Goal: Use online tool/utility: Utilize a website feature to perform a specific function

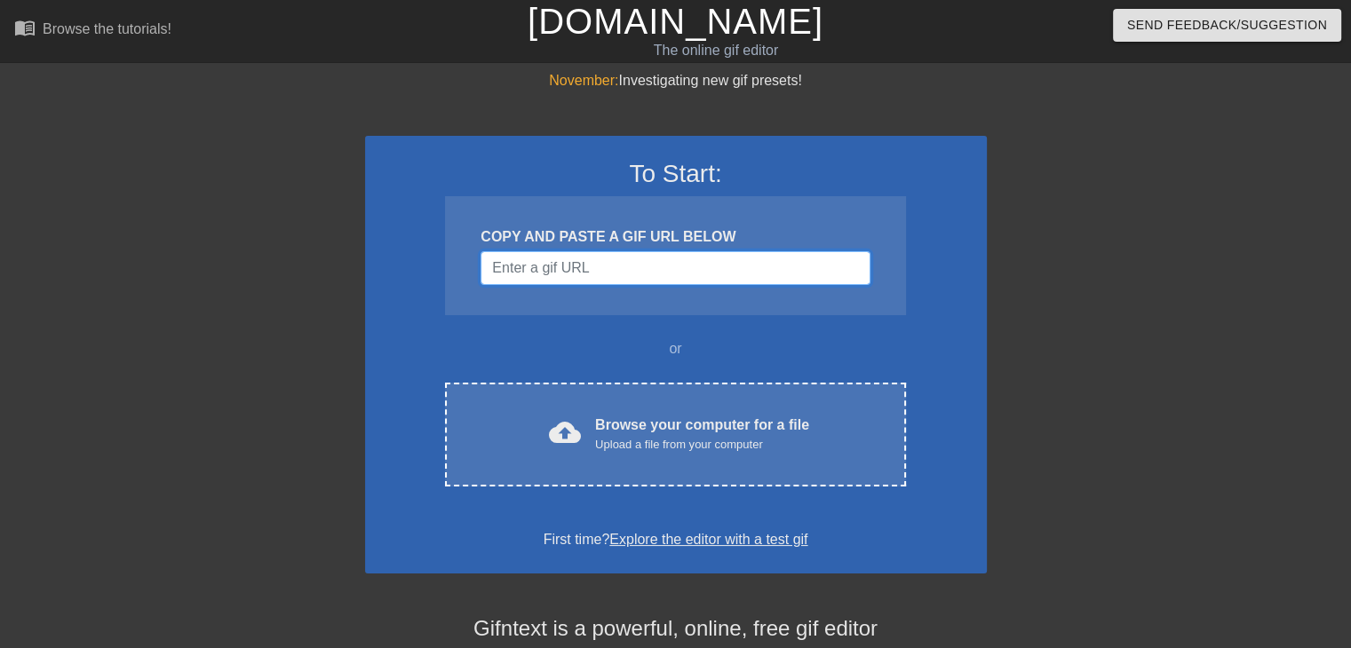
click at [575, 281] on input "Username" at bounding box center [674, 268] width 389 height 34
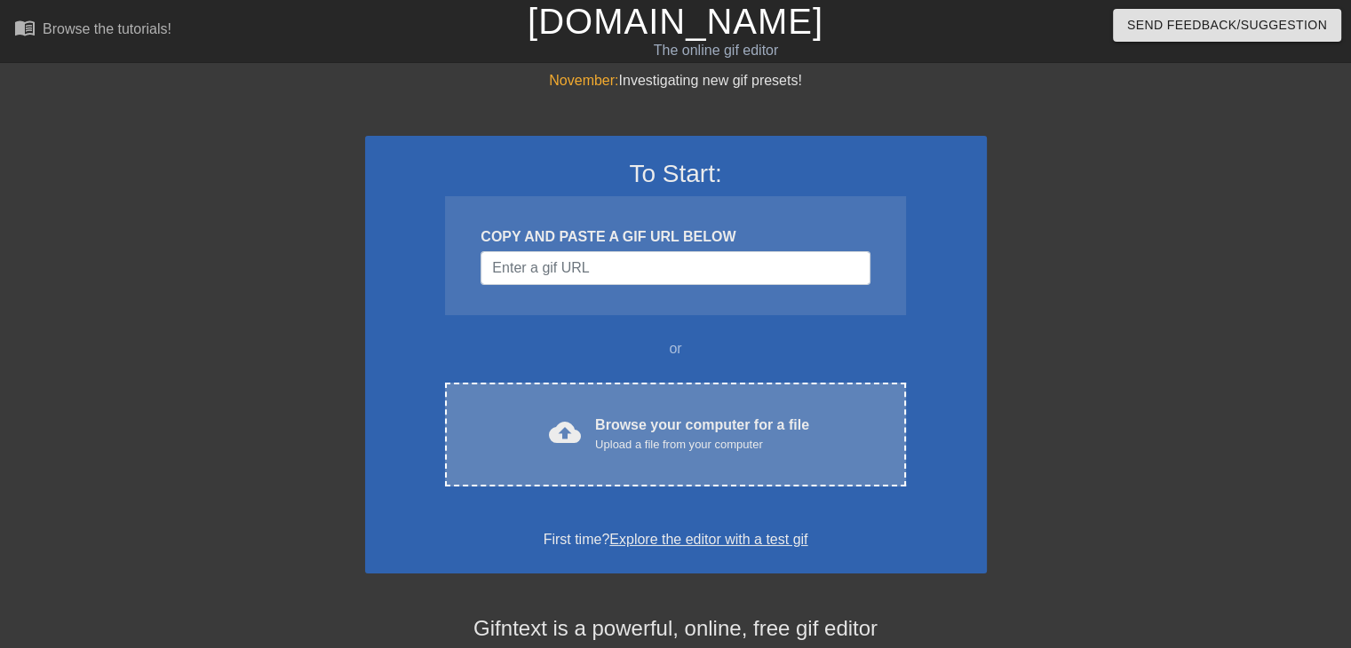
click at [618, 428] on div "Browse your computer for a file Upload a file from your computer" at bounding box center [702, 434] width 214 height 39
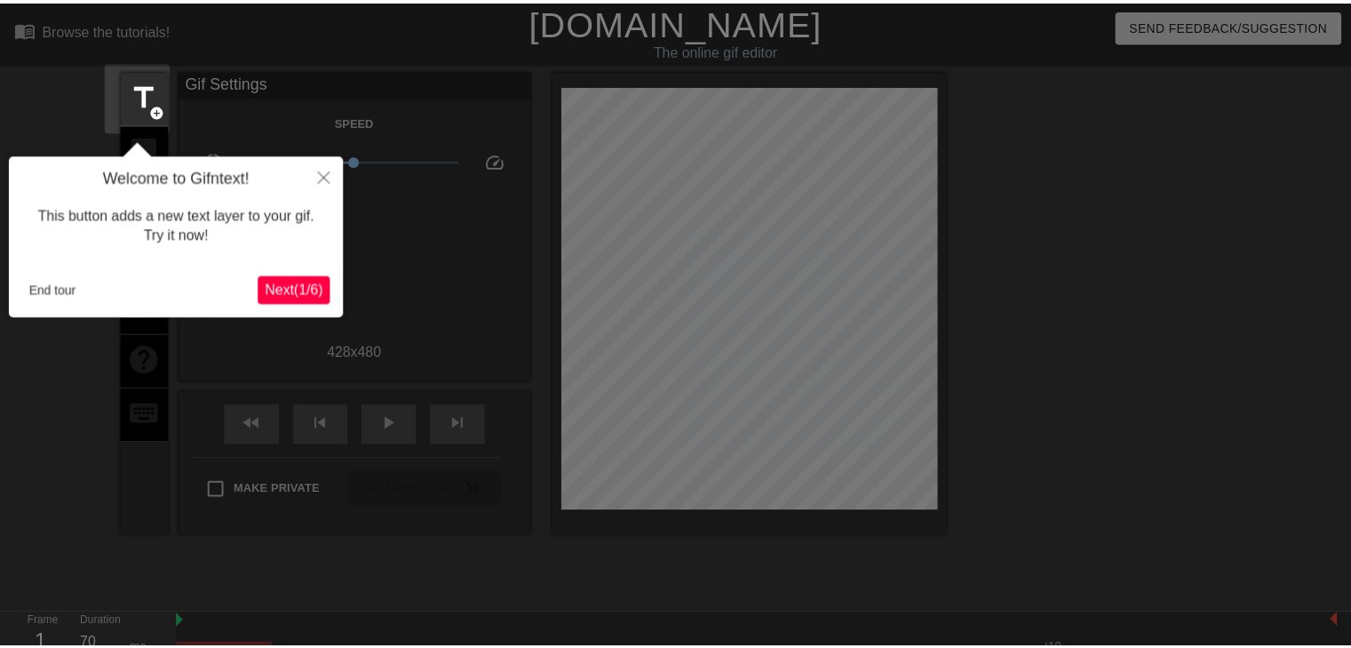
scroll to position [43, 0]
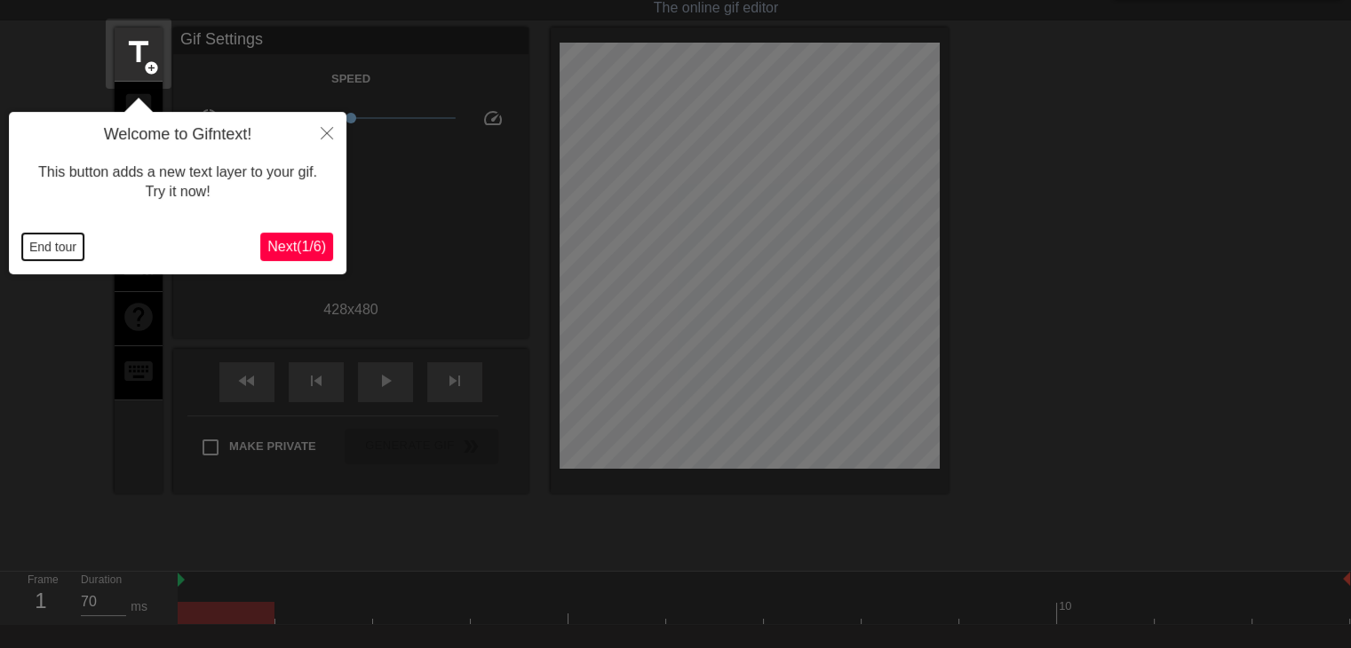
click at [39, 249] on button "End tour" at bounding box center [52, 247] width 61 height 27
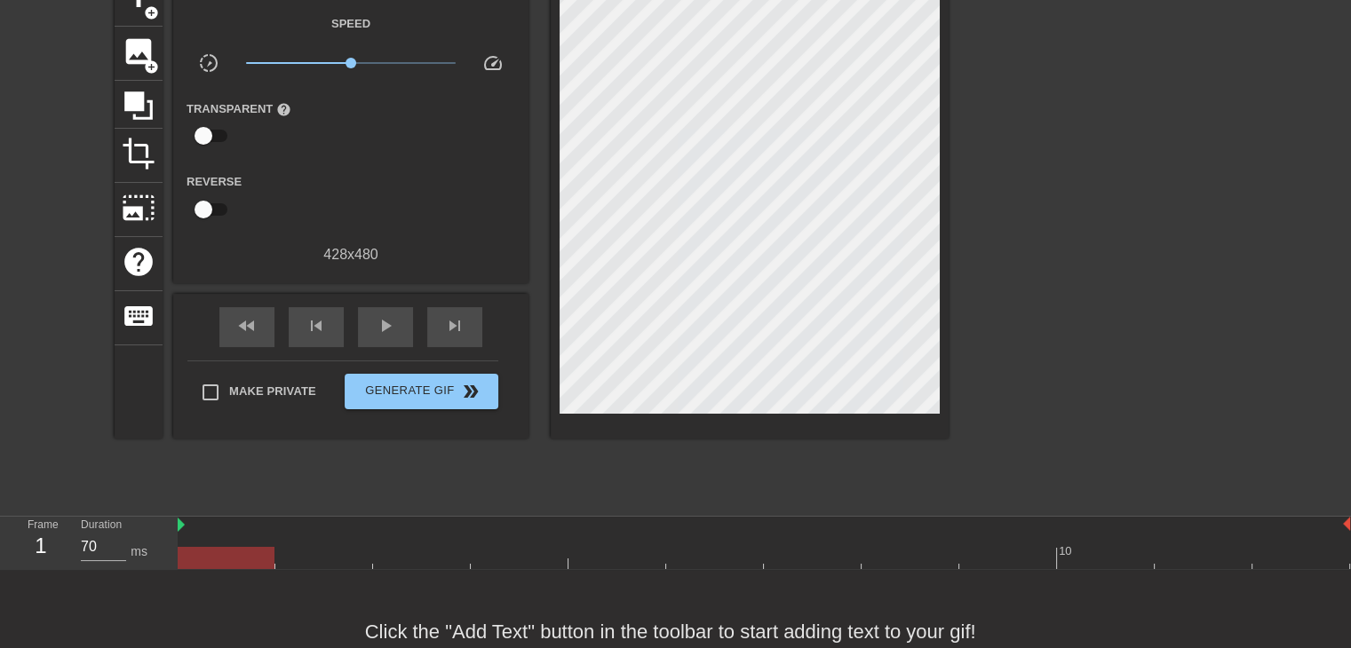
scroll to position [68, 0]
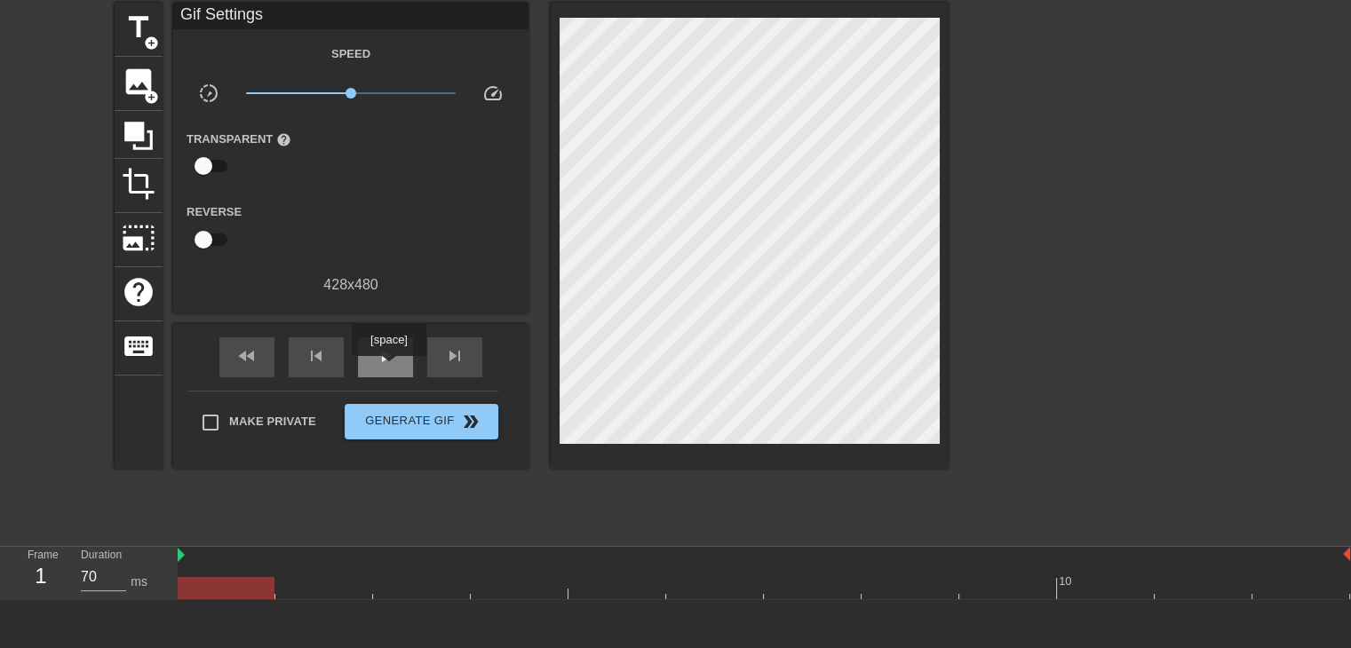
click at [388, 369] on div "play_arrow" at bounding box center [385, 358] width 55 height 40
type input "70"
click at [384, 365] on span "pause" at bounding box center [385, 355] width 21 height 21
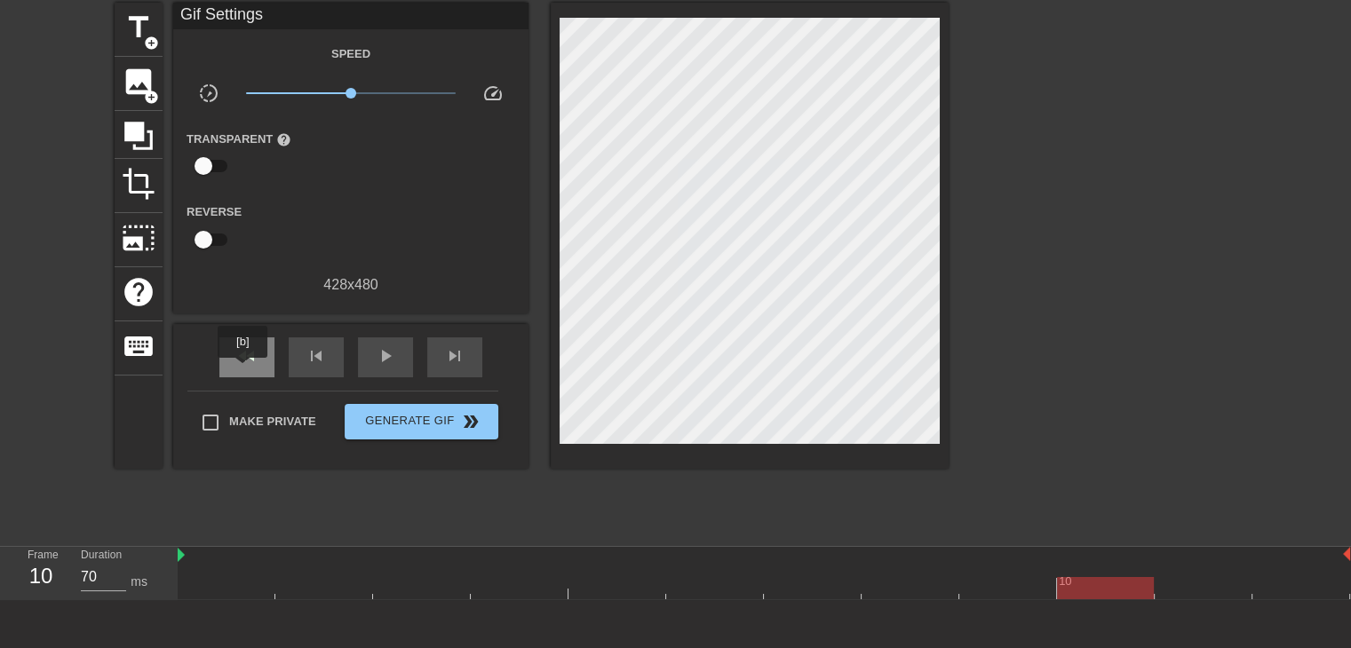
click at [243, 370] on div "fast_rewind" at bounding box center [246, 358] width 55 height 40
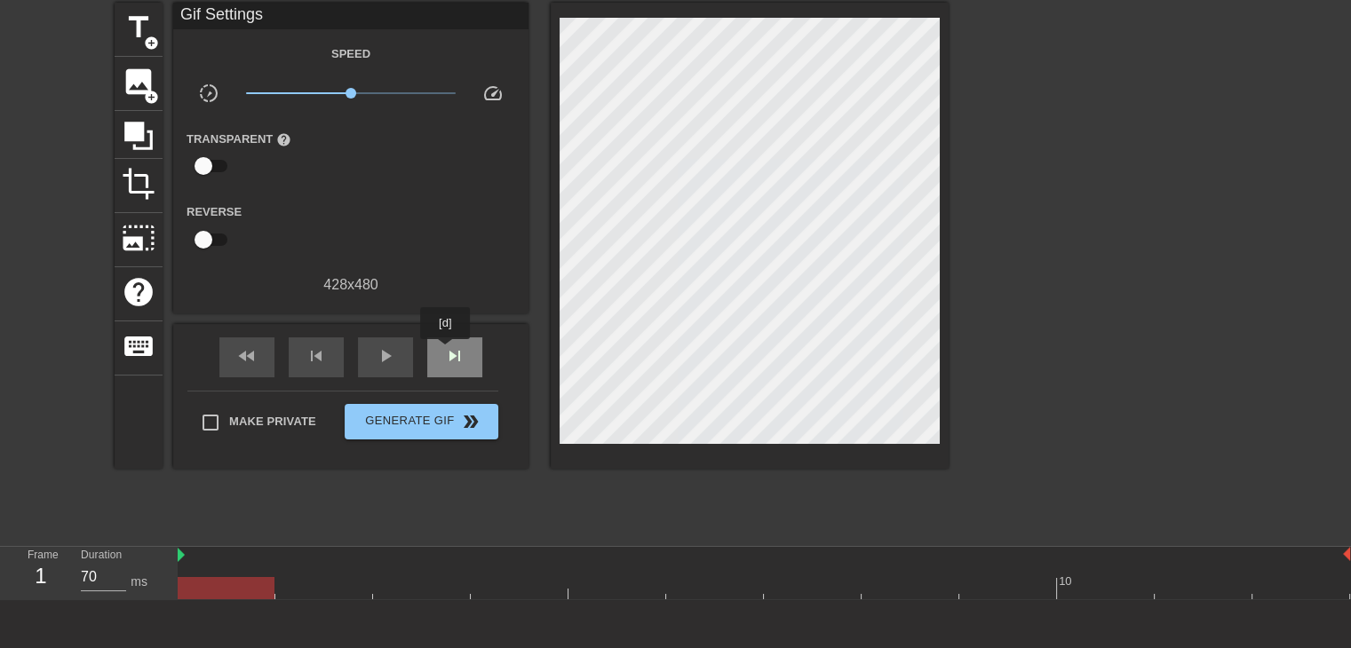
click at [446, 352] on span "skip_next" at bounding box center [454, 355] width 21 height 21
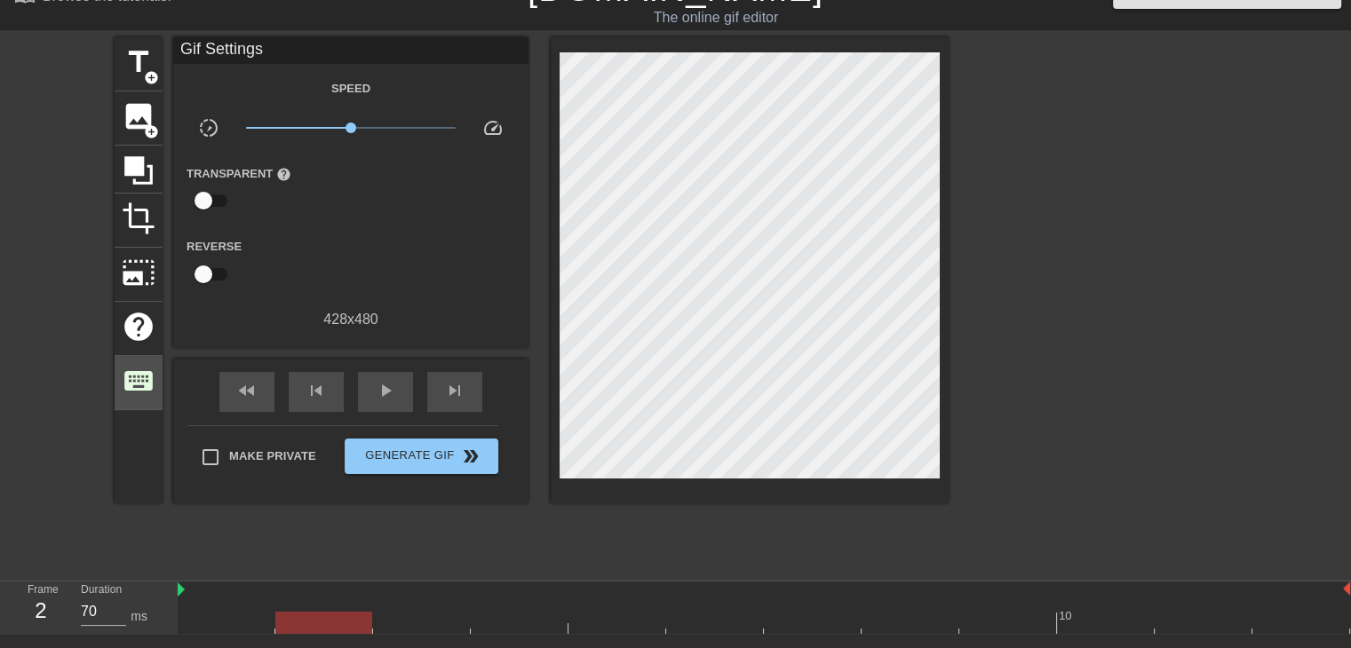
scroll to position [0, 0]
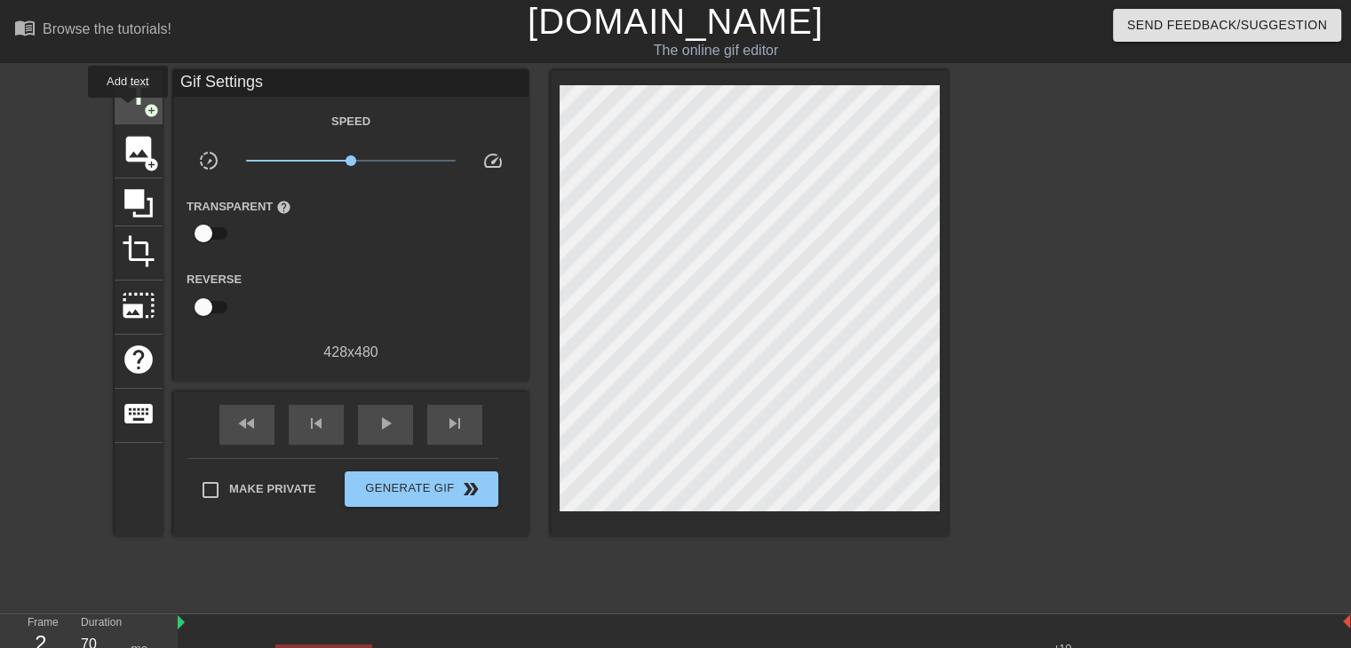
click at [128, 110] on span "title" at bounding box center [139, 95] width 34 height 34
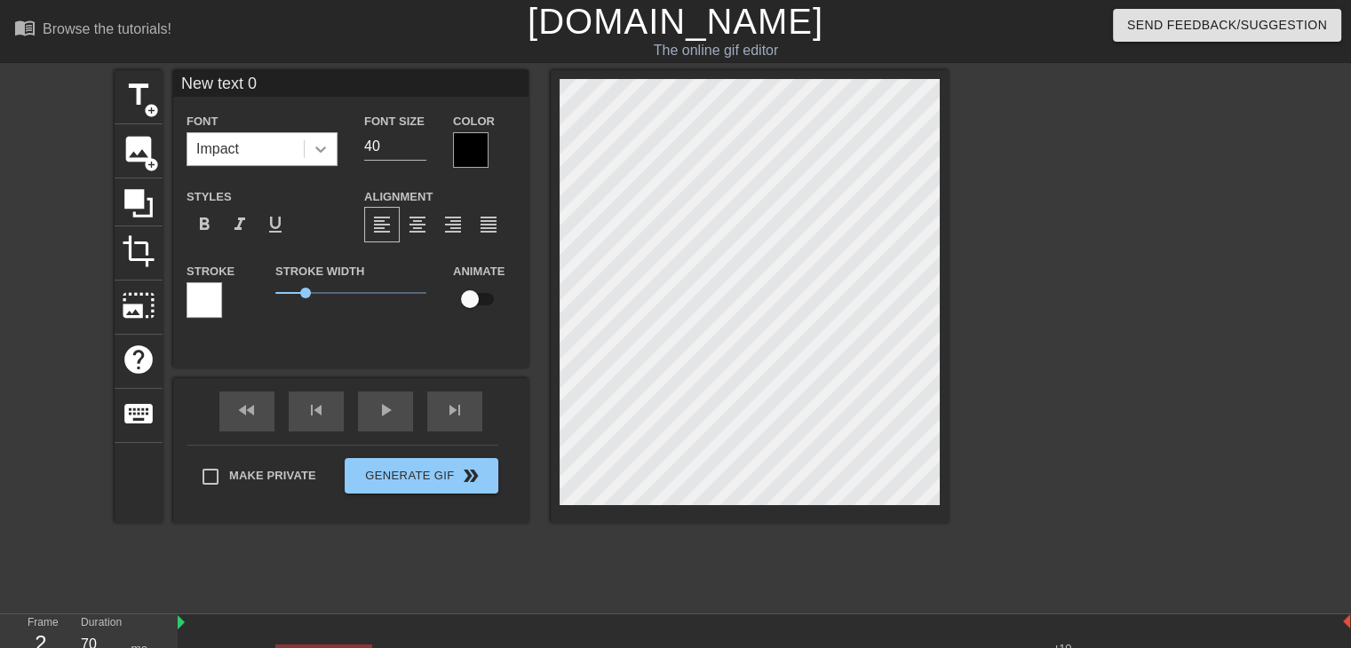
click at [318, 150] on icon at bounding box center [320, 150] width 11 height 6
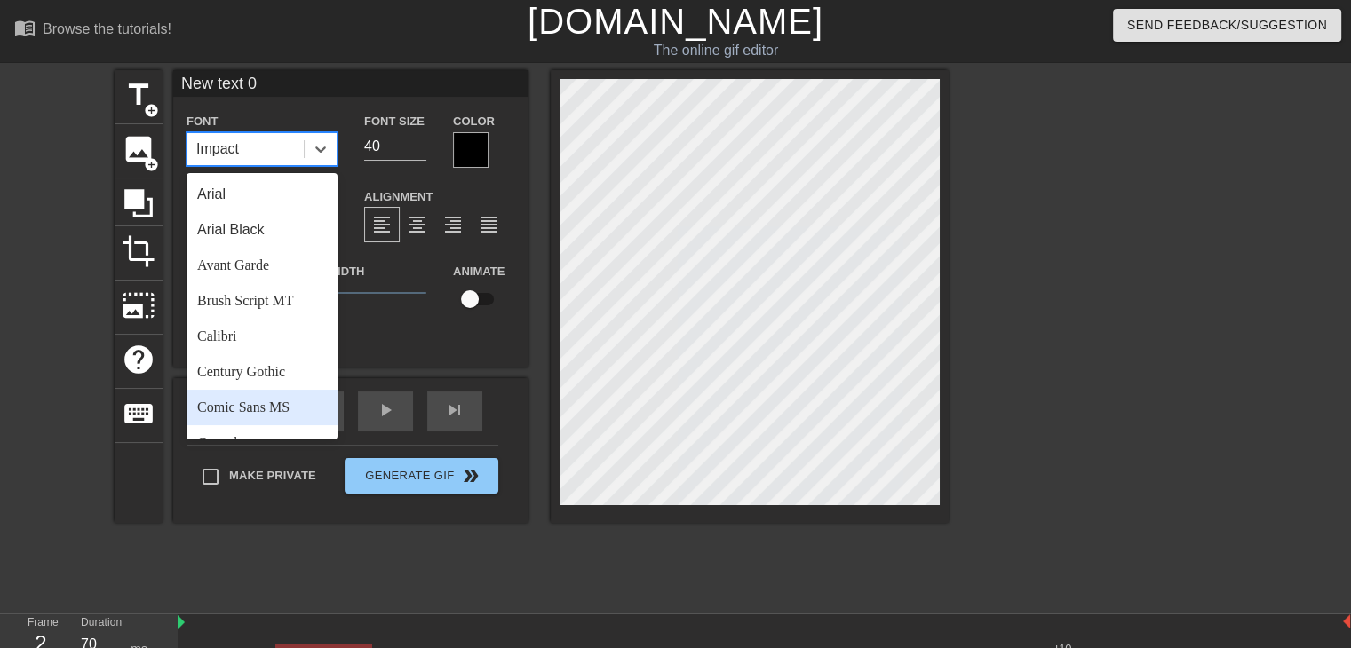
click at [250, 404] on div "Comic Sans MS" at bounding box center [262, 408] width 151 height 36
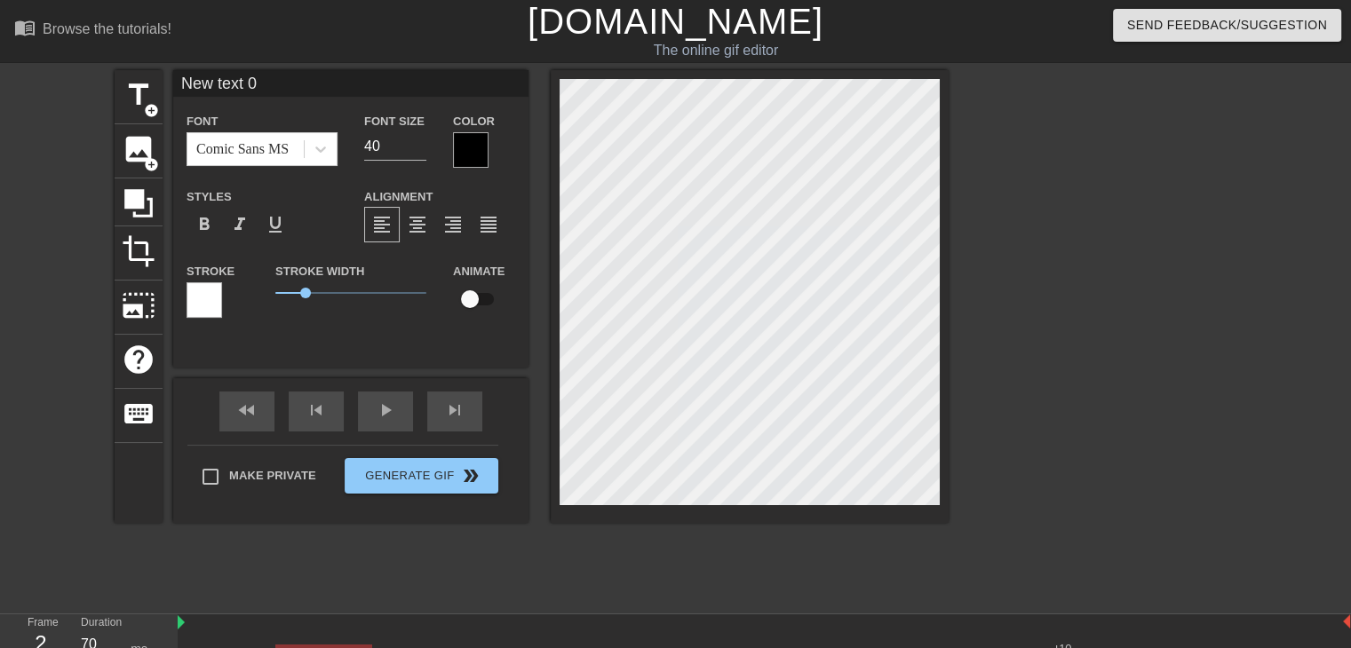
click at [465, 157] on div at bounding box center [471, 150] width 36 height 36
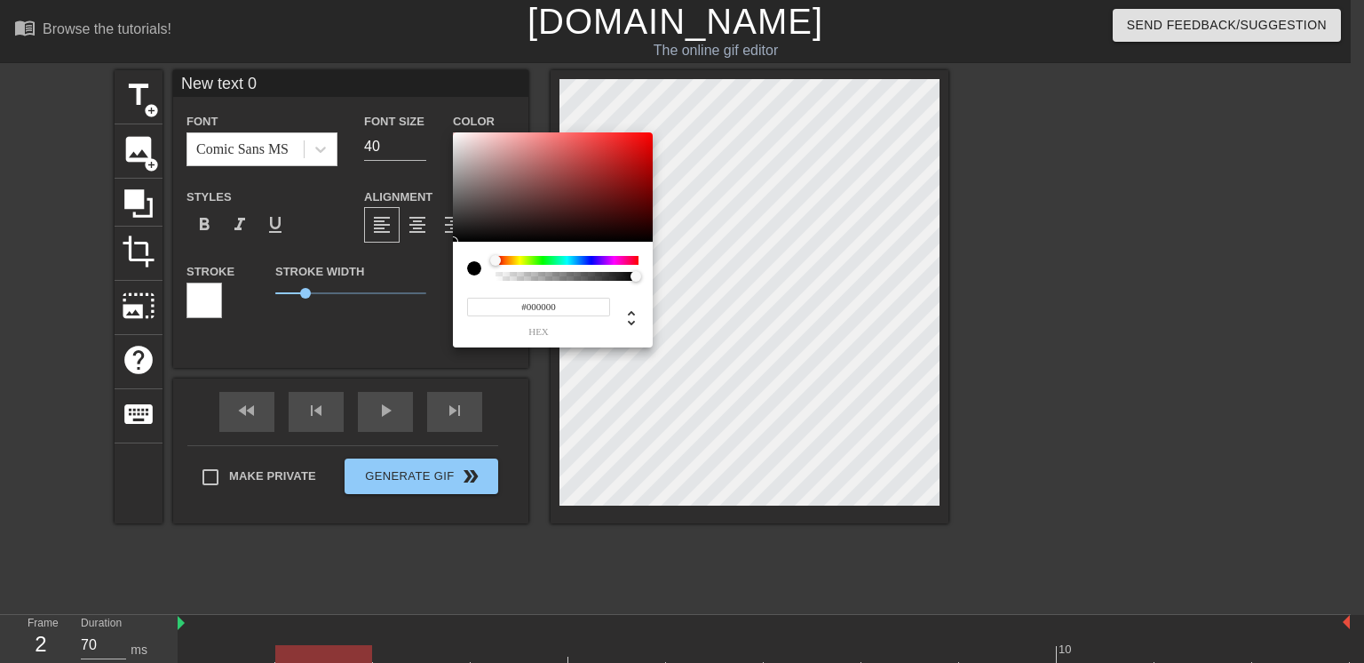
type input "#FEFAFA"
click at [457, 132] on div at bounding box center [553, 187] width 200 height 110
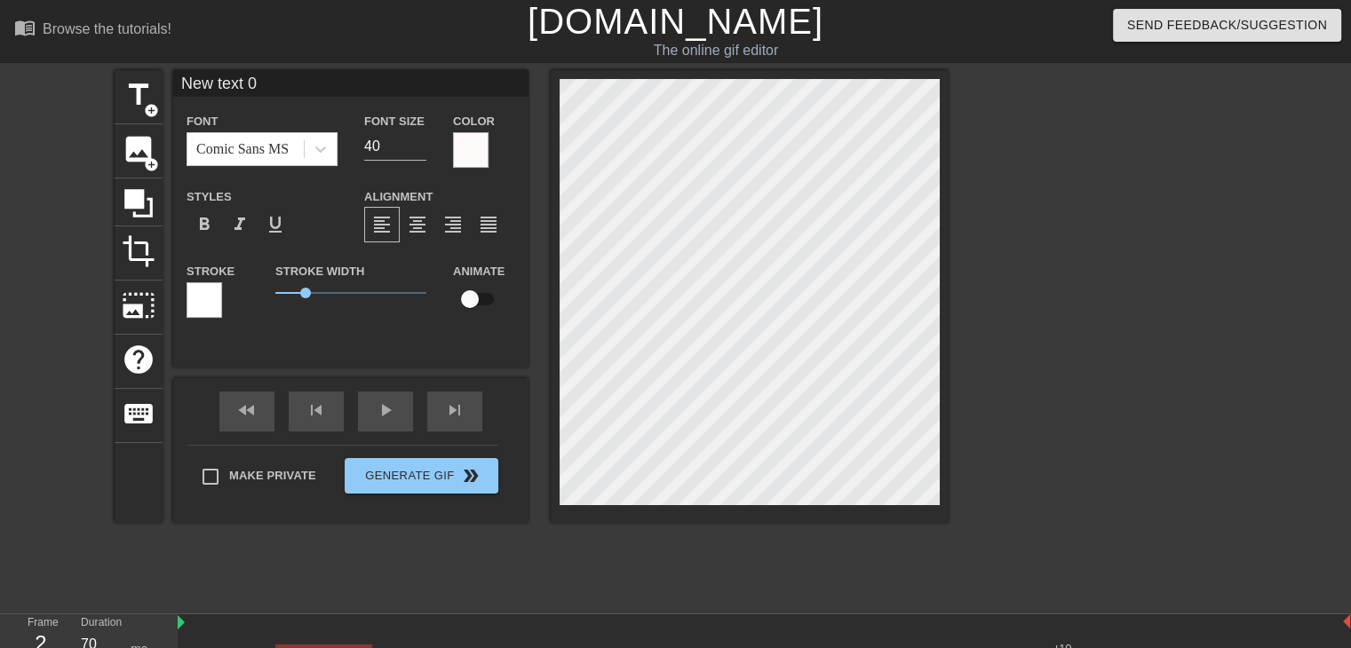
scroll to position [2, 2]
type input "New text"
type textarea "New text"
type input "New text"
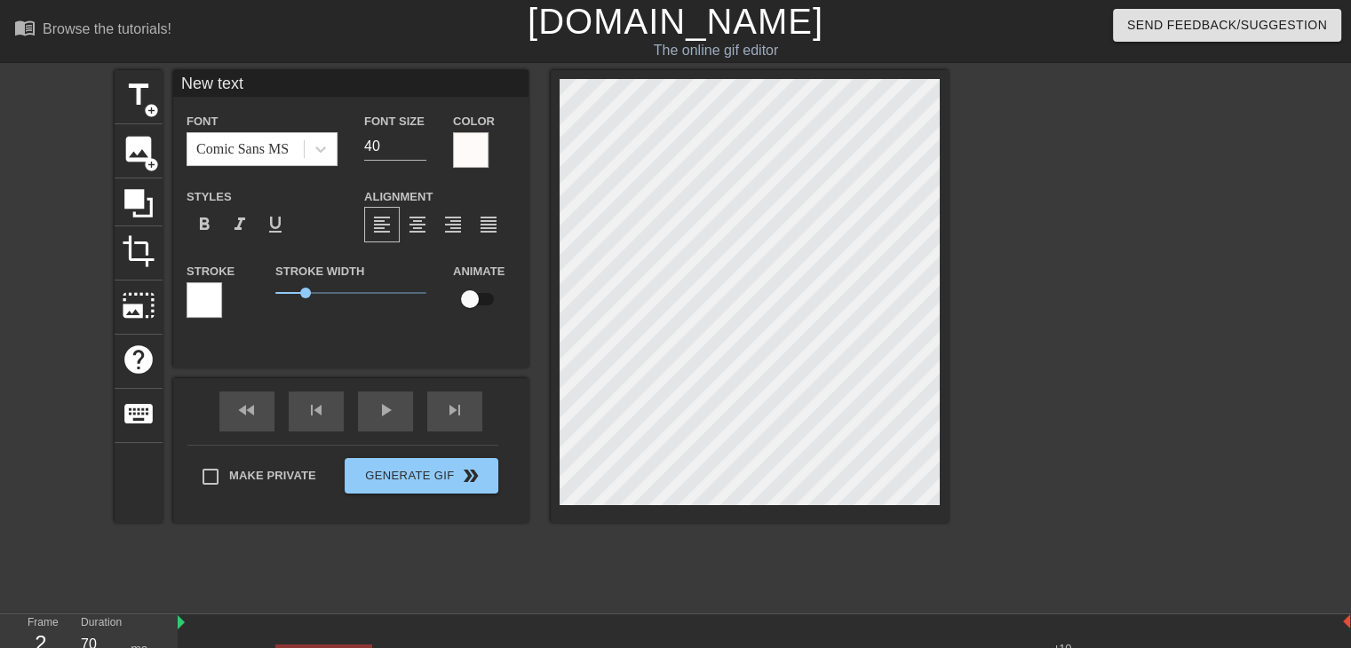
type textarea "New text"
type input "New tex"
type textarea "New tex"
type input "New te"
type textarea "New te"
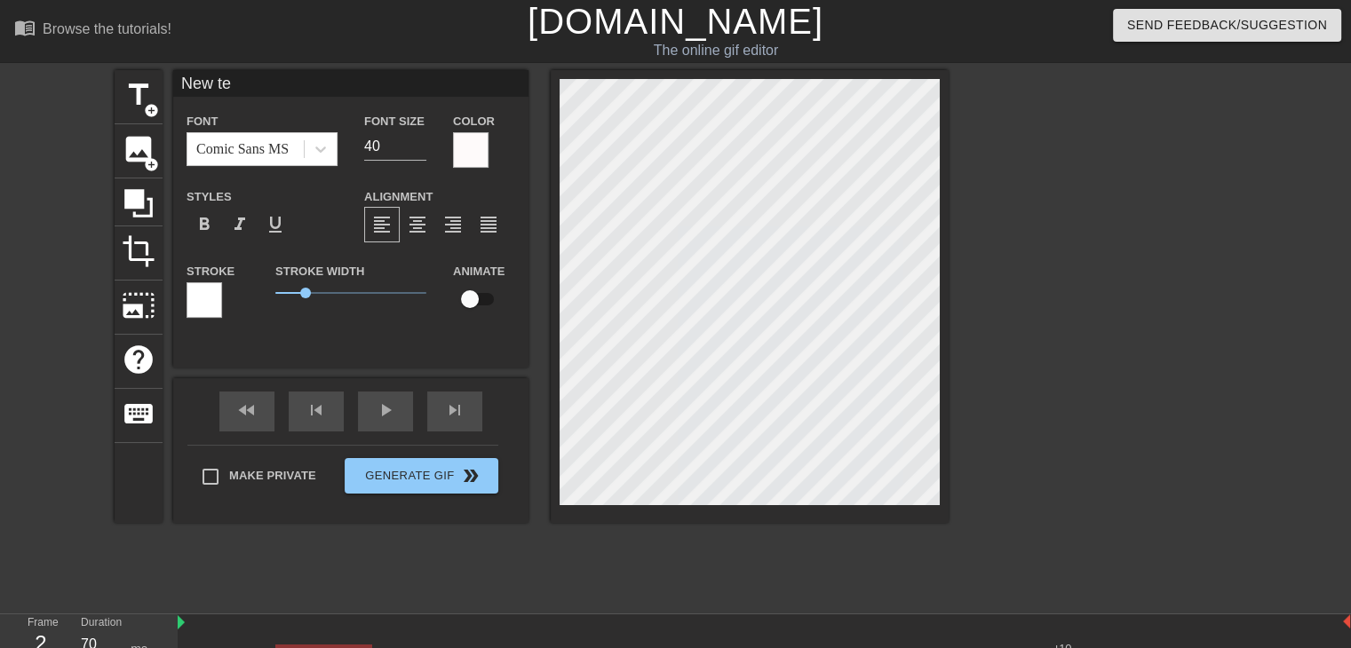
type input "New t"
type textarea "New t"
type input "New"
type textarea "New"
type input "New"
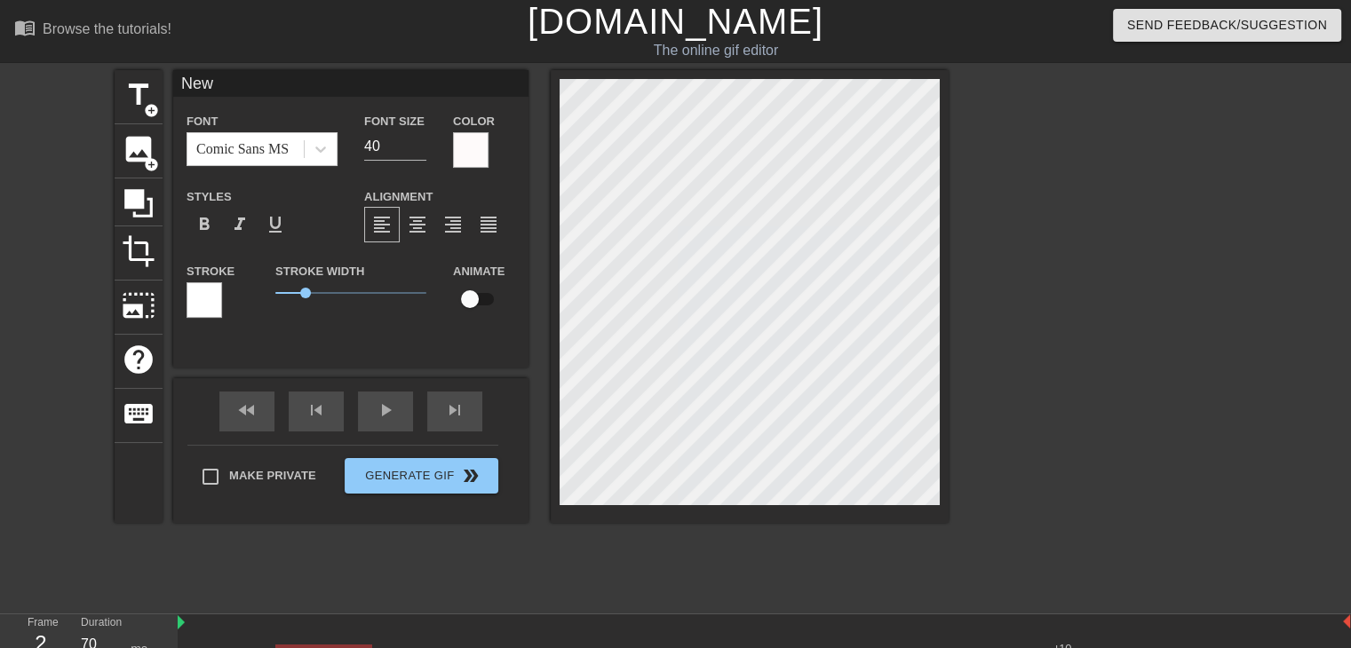
type textarea "New"
type input "Ne"
type textarea "Ne"
type input "N"
type textarea "N"
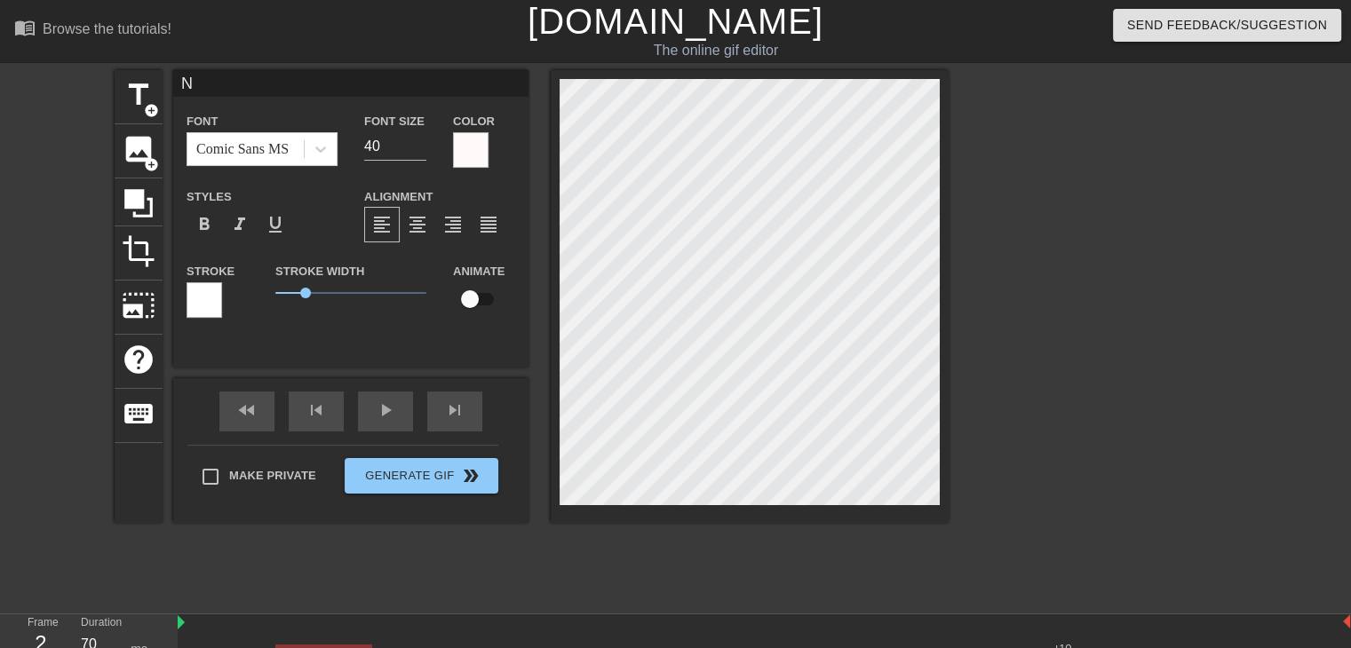
scroll to position [2, 2]
type input "G"
type textarea "G"
type input "Gu"
type textarea "Gu"
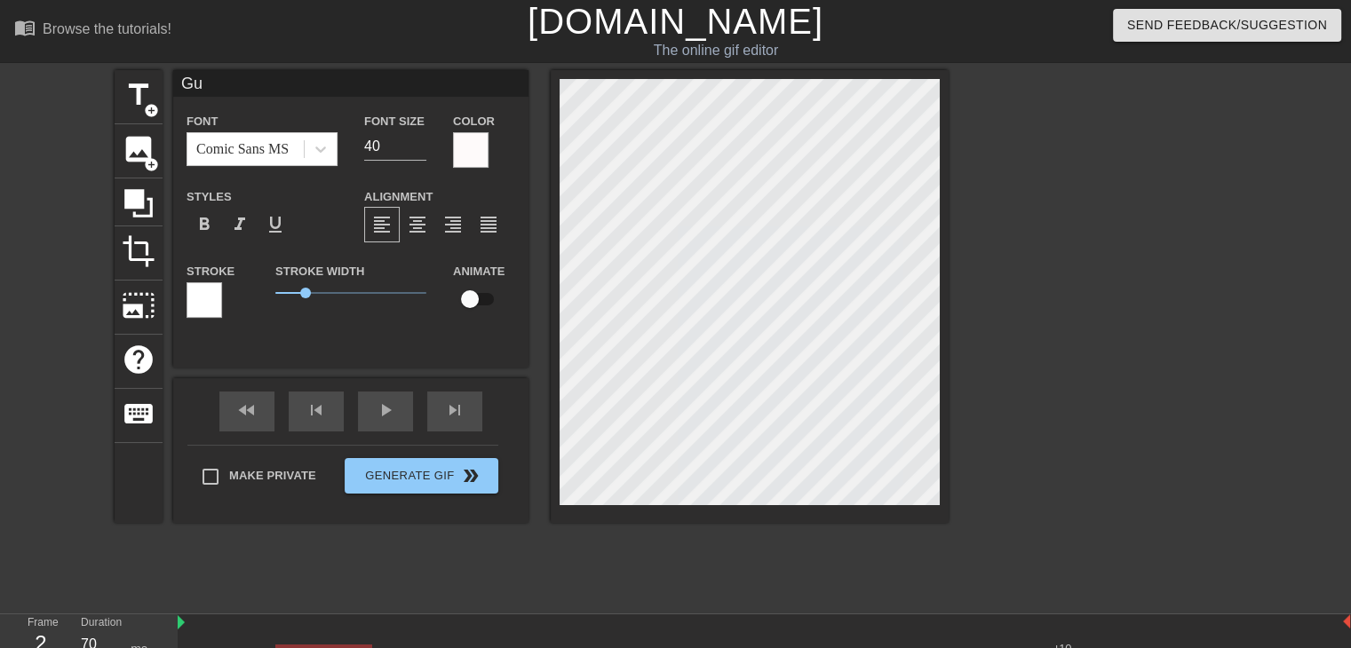
type input "Gum"
type textarea "Gum"
type input "Gump"
type textarea "Gump"
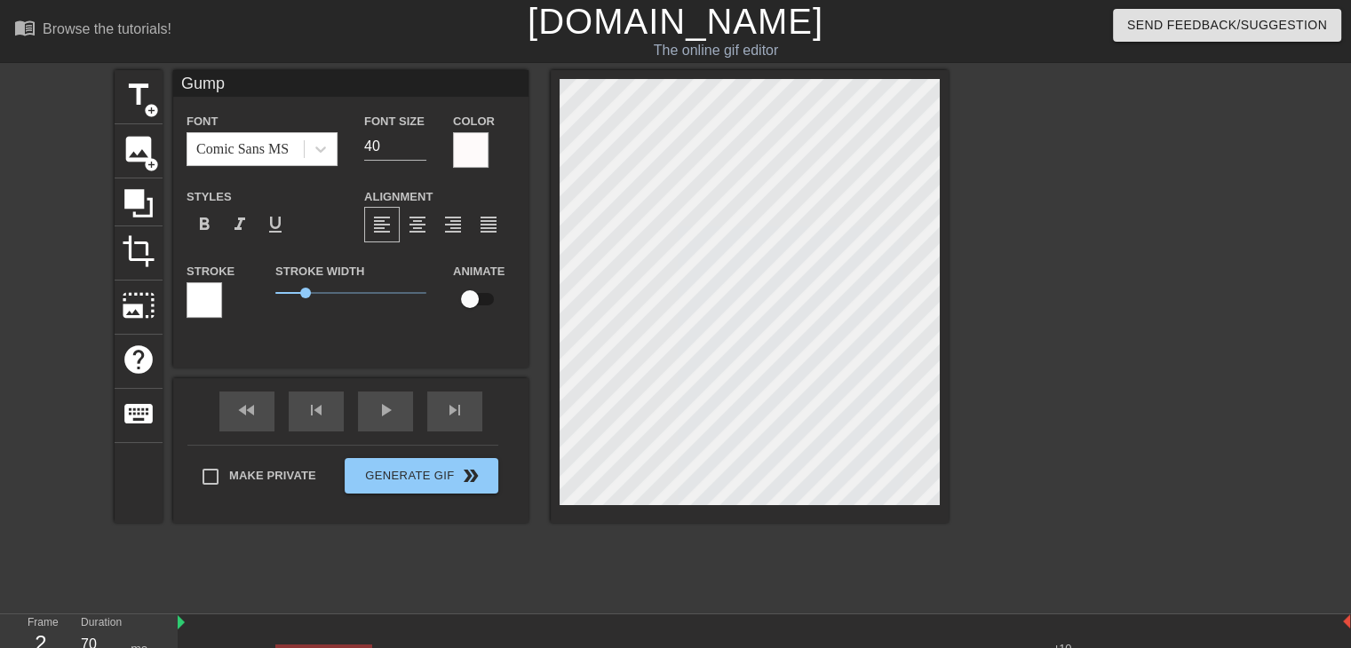
type input "Gump"
type textarea "Gump"
type input "Gump M"
type textarea "Gump M"
type input "Gump Mo"
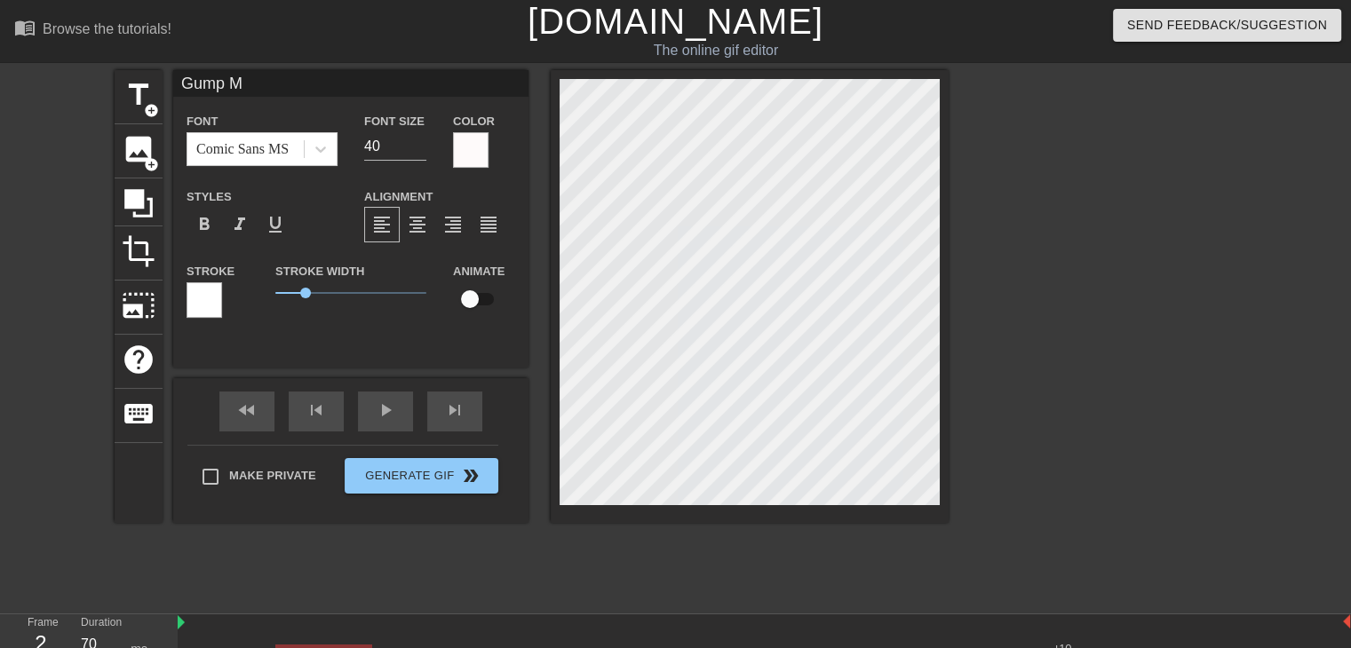
type textarea "Gump Mo"
type input "Gump Mon"
type textarea "Gump Mon"
type input "Gump Monk"
type textarea "Gump Monk"
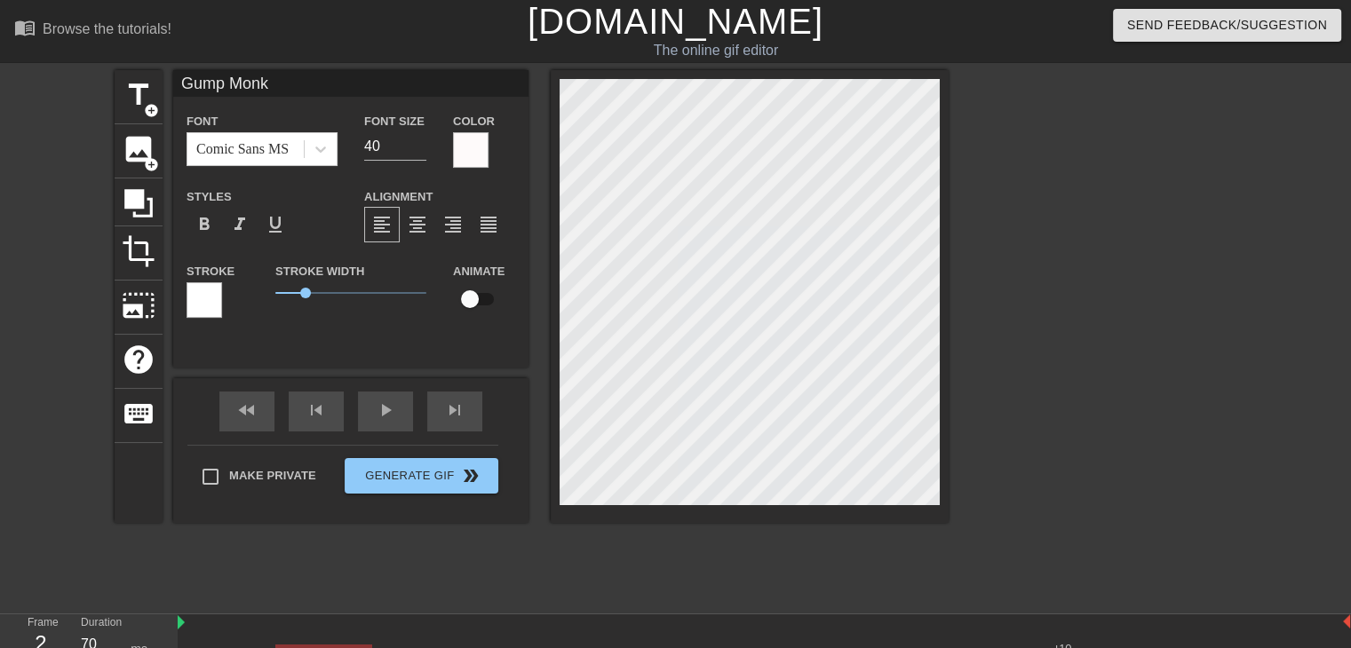
type input "Gump Monke"
type textarea "Gump Monke"
type input "Gump Monkey"
type textarea "Gump Monkey"
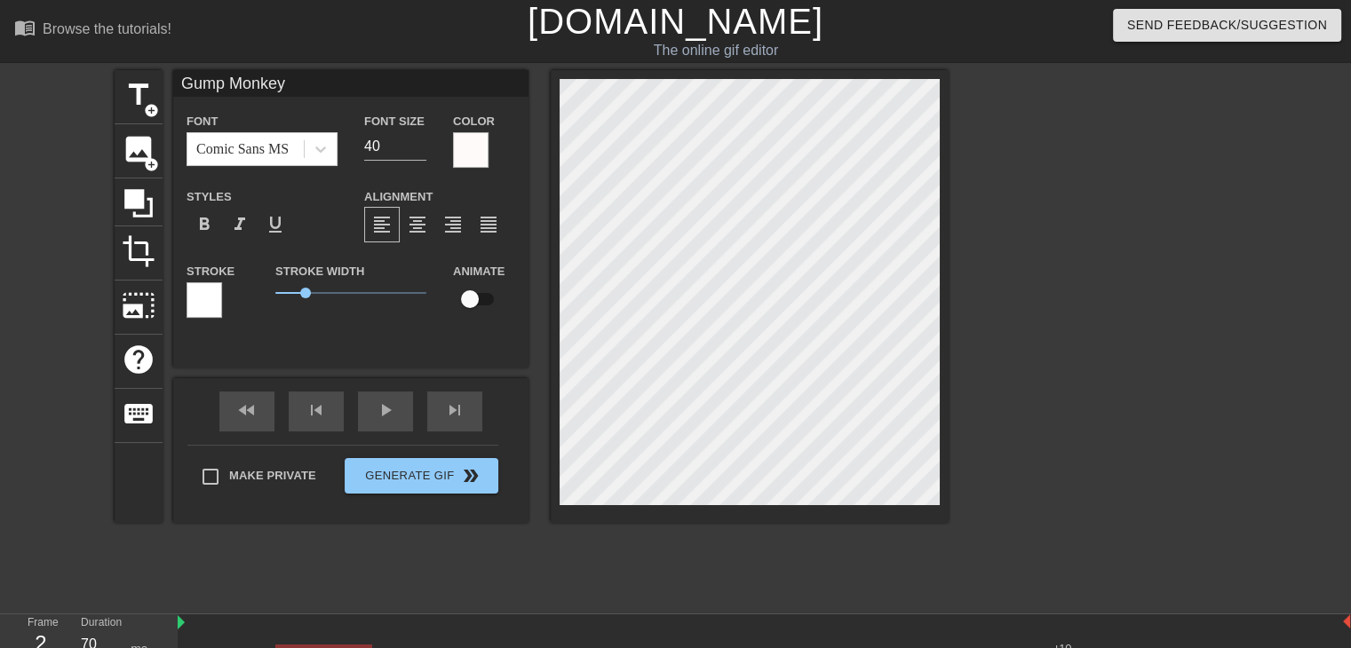
type input "Gump Monkey"
type textarea "Gump Monkey"
type input "Gump MonkeyR"
type textarea "Gump Monkey R"
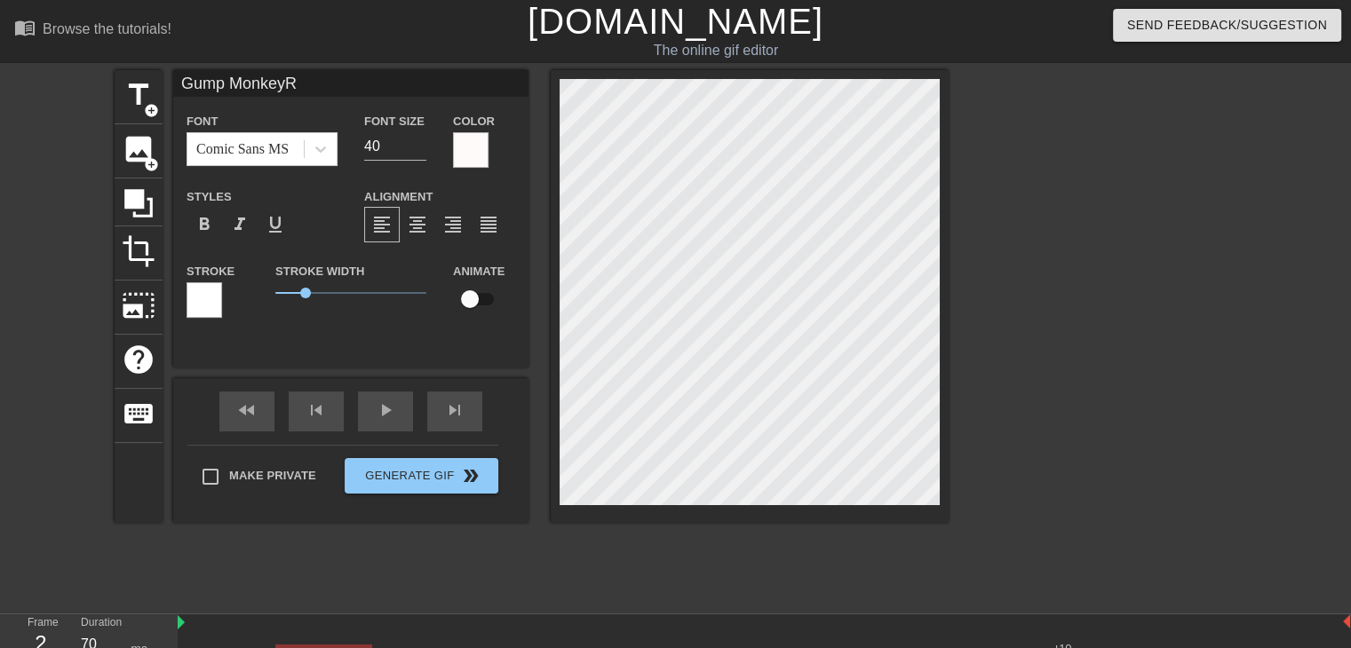
type input "Gump MonkeyRE"
type textarea "Gump Monkey RE"
type input "Gump MonkeyREM"
type textarea "Gump Monkey REM"
type input "Gump MonkeyREMA"
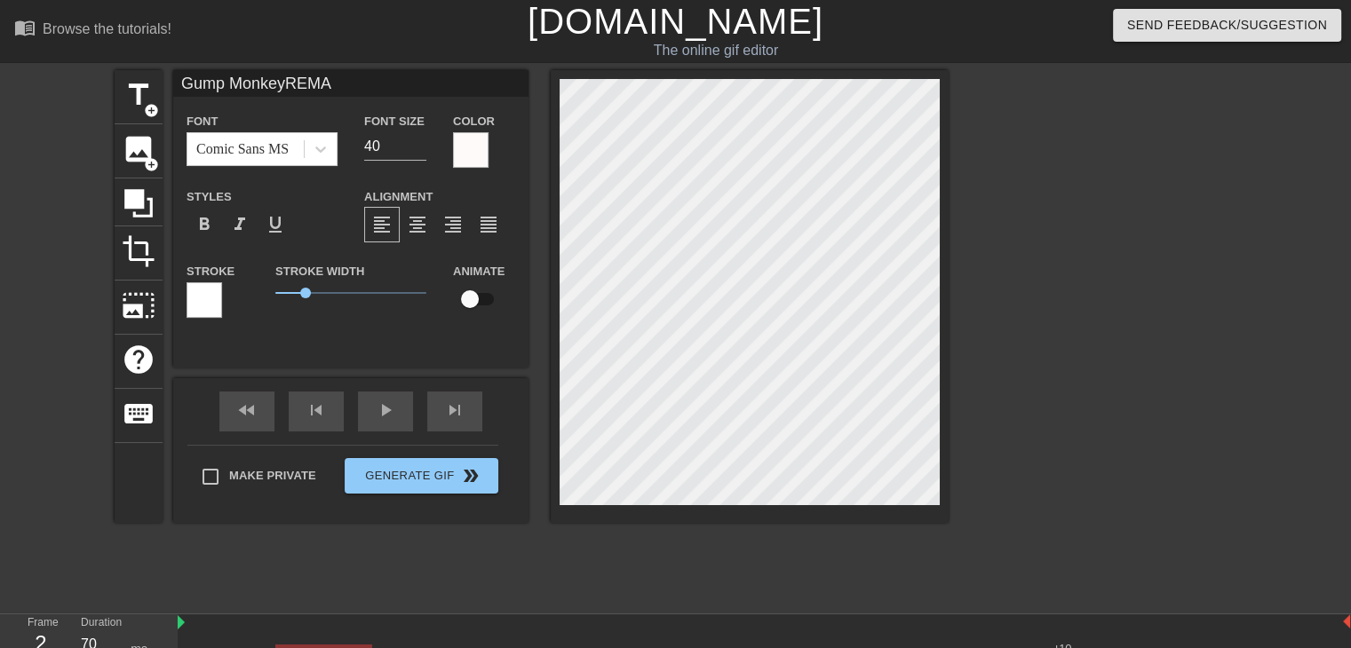
type textarea "Gump Monkey REMA"
type input "Gump MonkeyREMAI"
type textarea "Gump Monkey REMAI"
type input "Gump MonkeyREMAIN"
type textarea "Gump Monkey REMAIN"
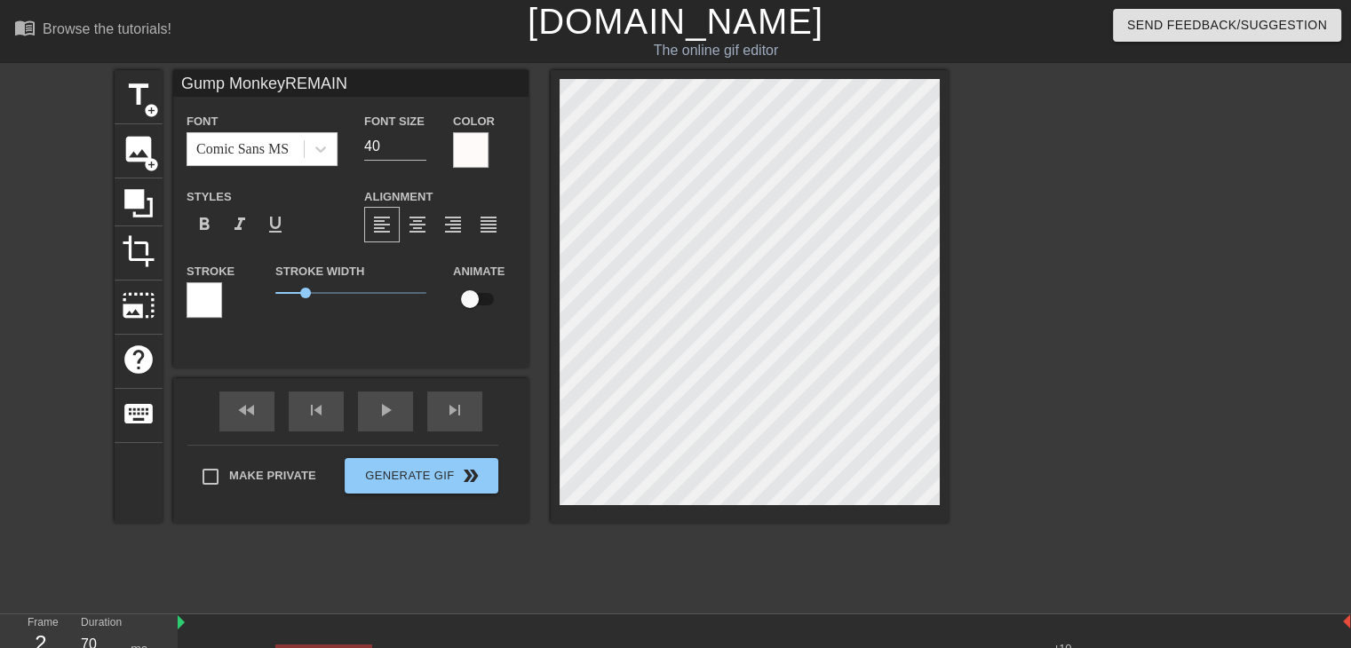
type input "Gump MonkeyREMAINS"
type textarea "Gump Monkey REMAINS"
type input "Gump Monkey REMAINS"
type textarea "Gump Monkey REMAINS"
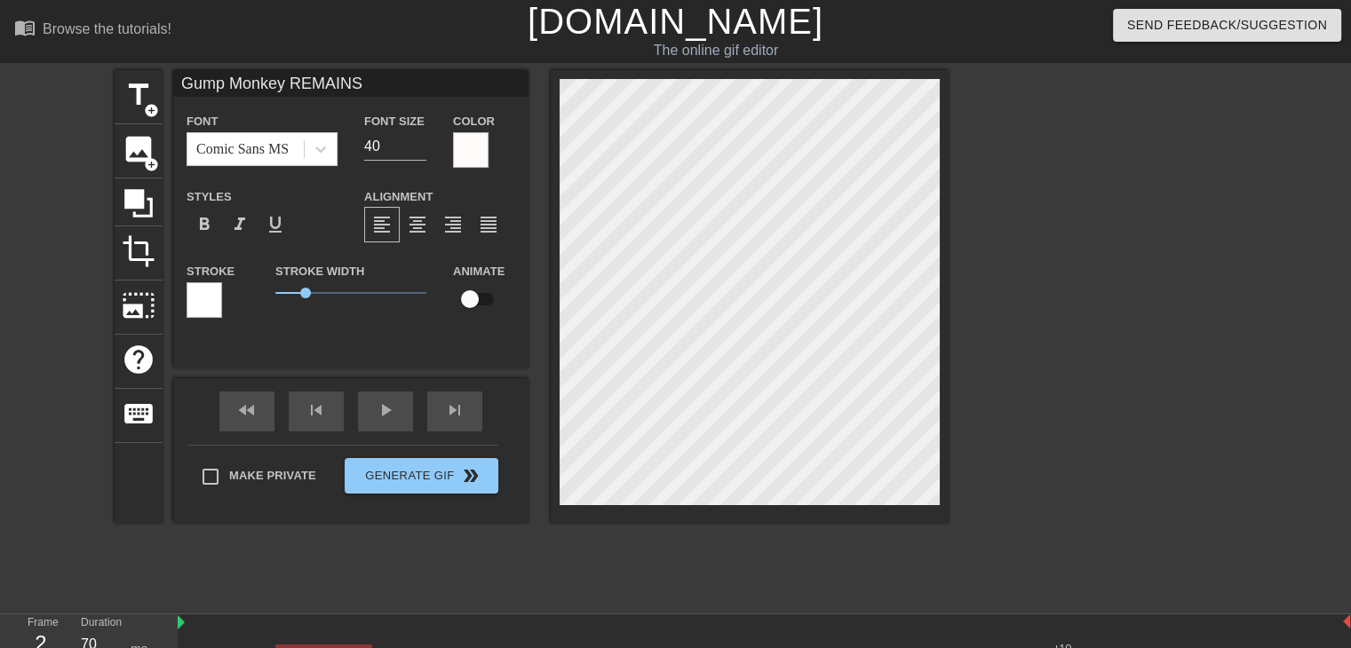
scroll to position [3, 3]
type input "Gump Monkey REMAINS"
type textarea "Gump Monkey REMAINS"
click at [131, 242] on span "crop" at bounding box center [139, 251] width 34 height 34
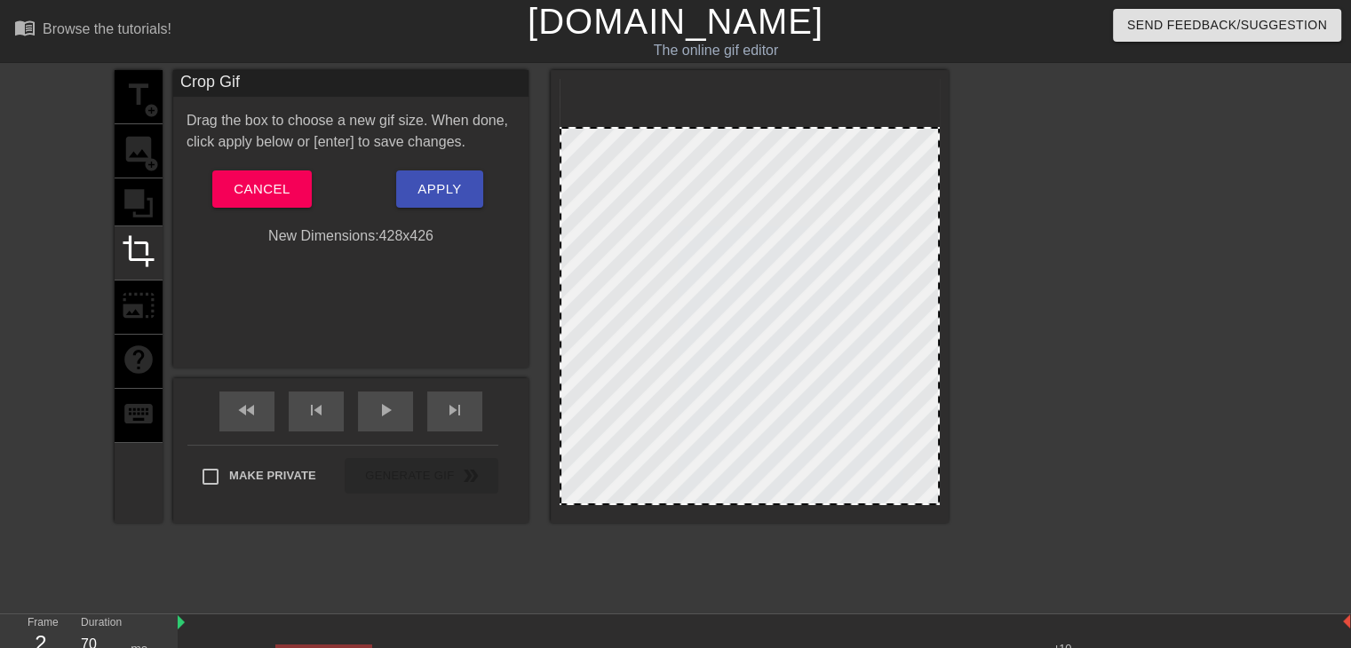
drag, startPoint x: 561, startPoint y: 83, endPoint x: 542, endPoint y: 131, distance: 51.8
click at [542, 131] on div "title add_circle image add_circle crop photo_size_select_large help keyboard Cr…" at bounding box center [532, 296] width 834 height 453
click at [428, 186] on span "Apply" at bounding box center [439, 189] width 44 height 23
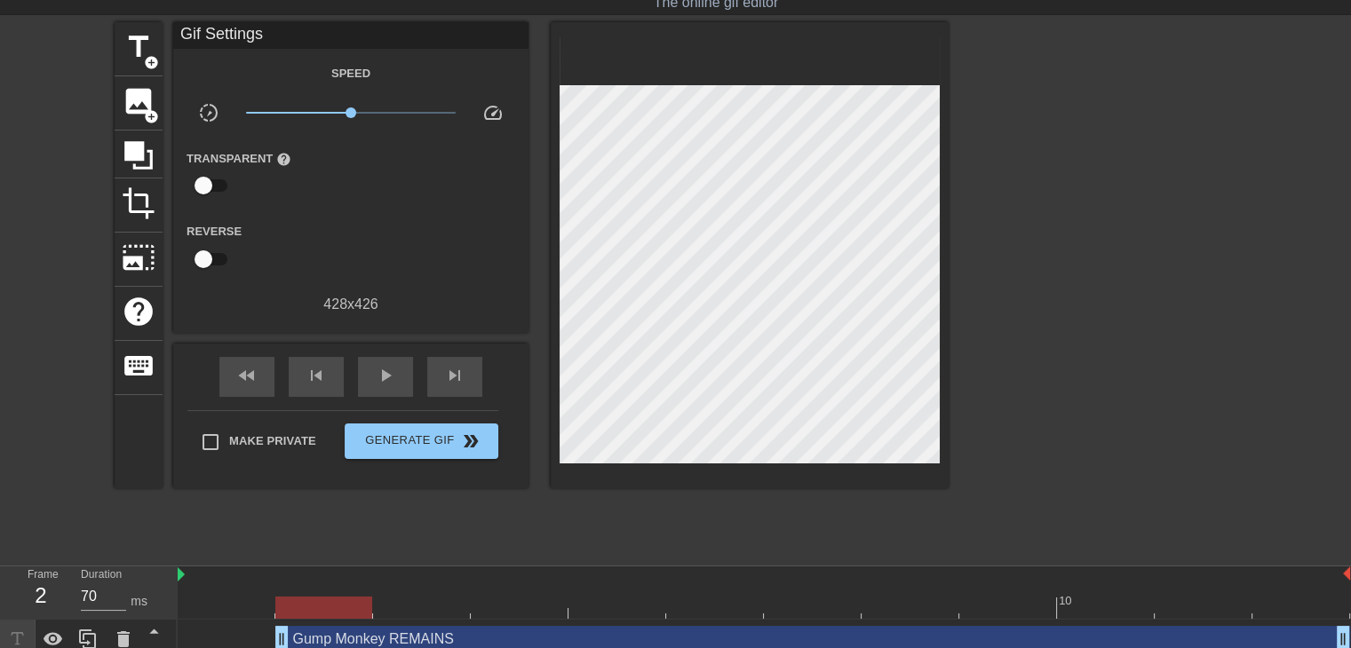
scroll to position [62, 0]
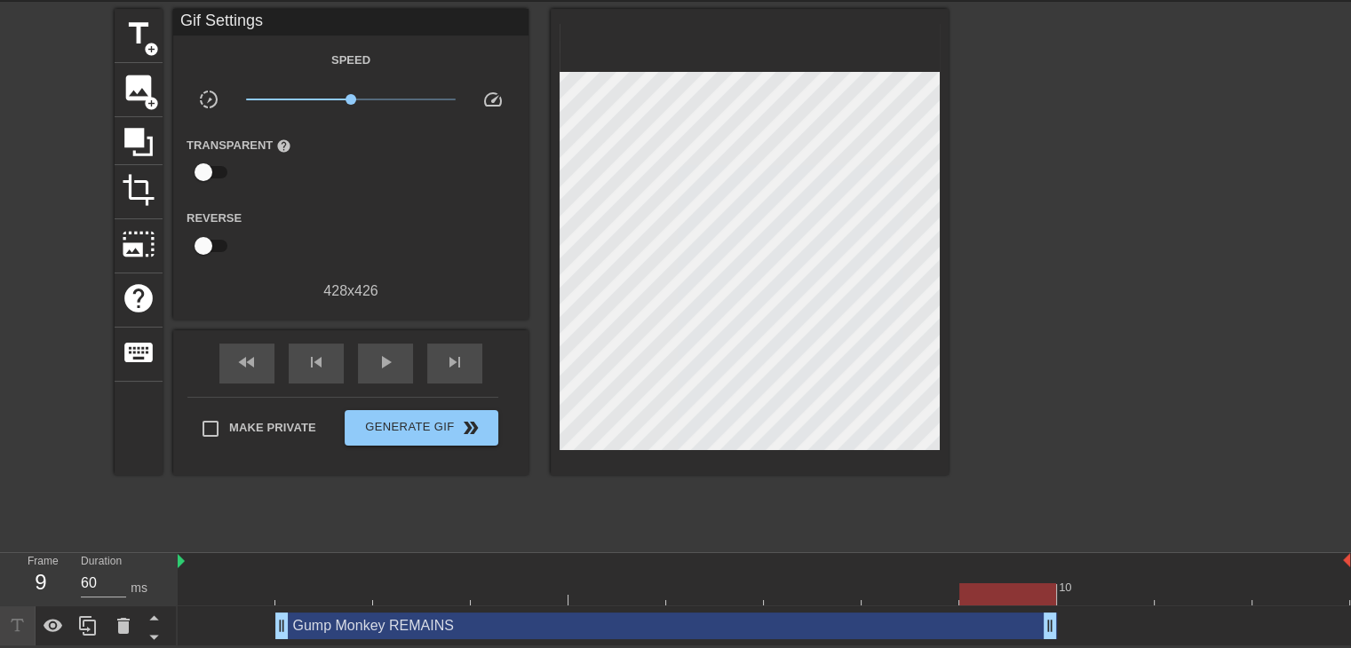
drag, startPoint x: 1343, startPoint y: 626, endPoint x: 1056, endPoint y: 632, distance: 286.9
click at [250, 368] on span "fast_rewind" at bounding box center [246, 362] width 21 height 21
click at [383, 363] on span "play_arrow" at bounding box center [385, 362] width 21 height 21
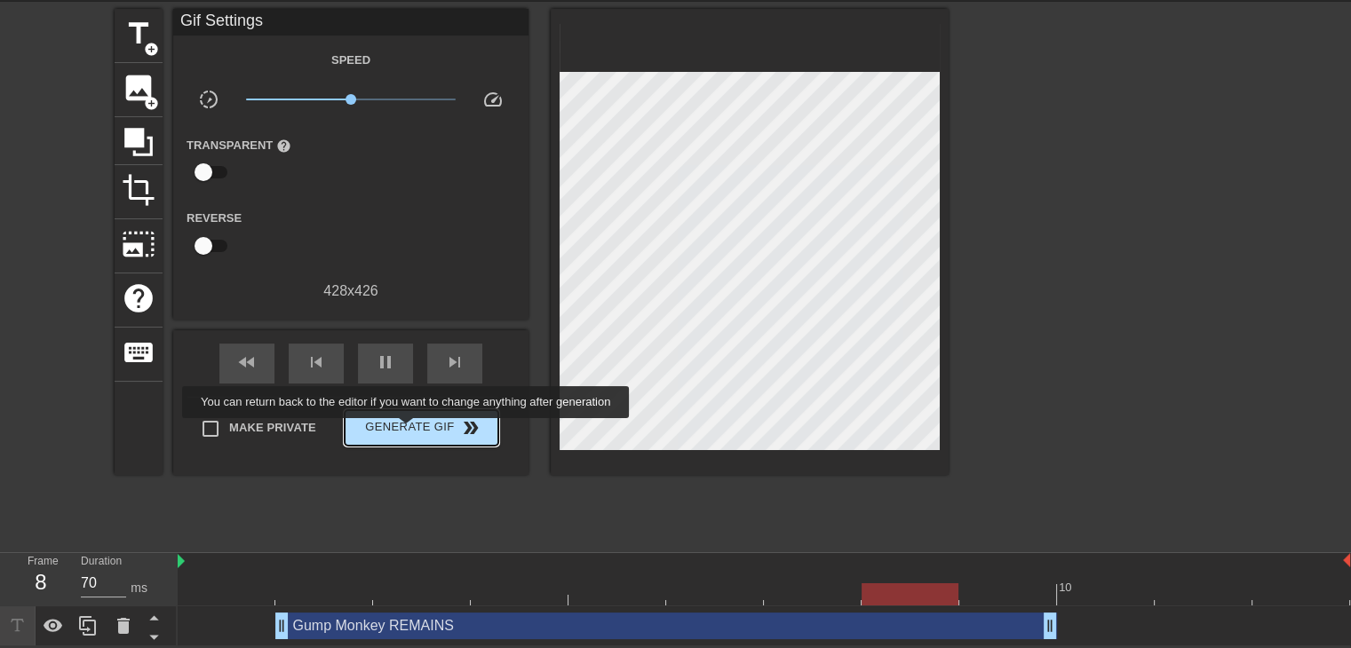
type input "60"
click at [408, 431] on span "Generate Gif double_arrow" at bounding box center [421, 427] width 139 height 21
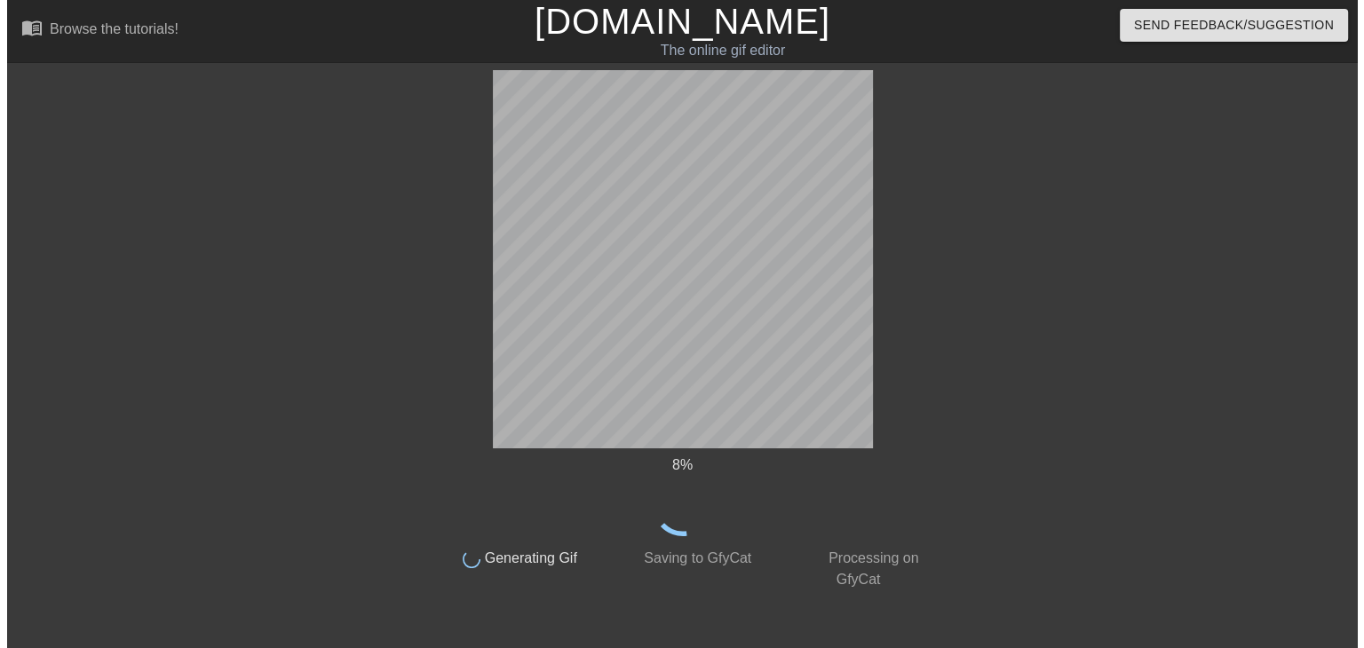
scroll to position [0, 0]
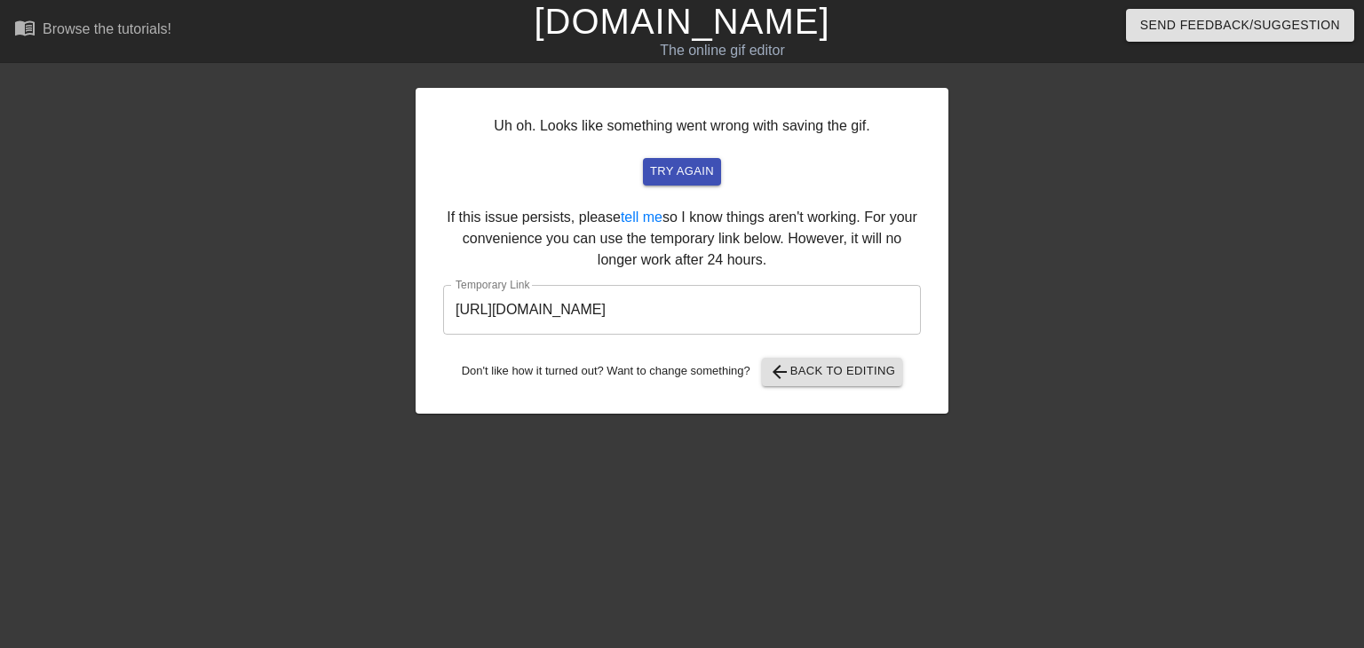
click at [600, 314] on input "[URL][DOMAIN_NAME]" at bounding box center [682, 310] width 478 height 50
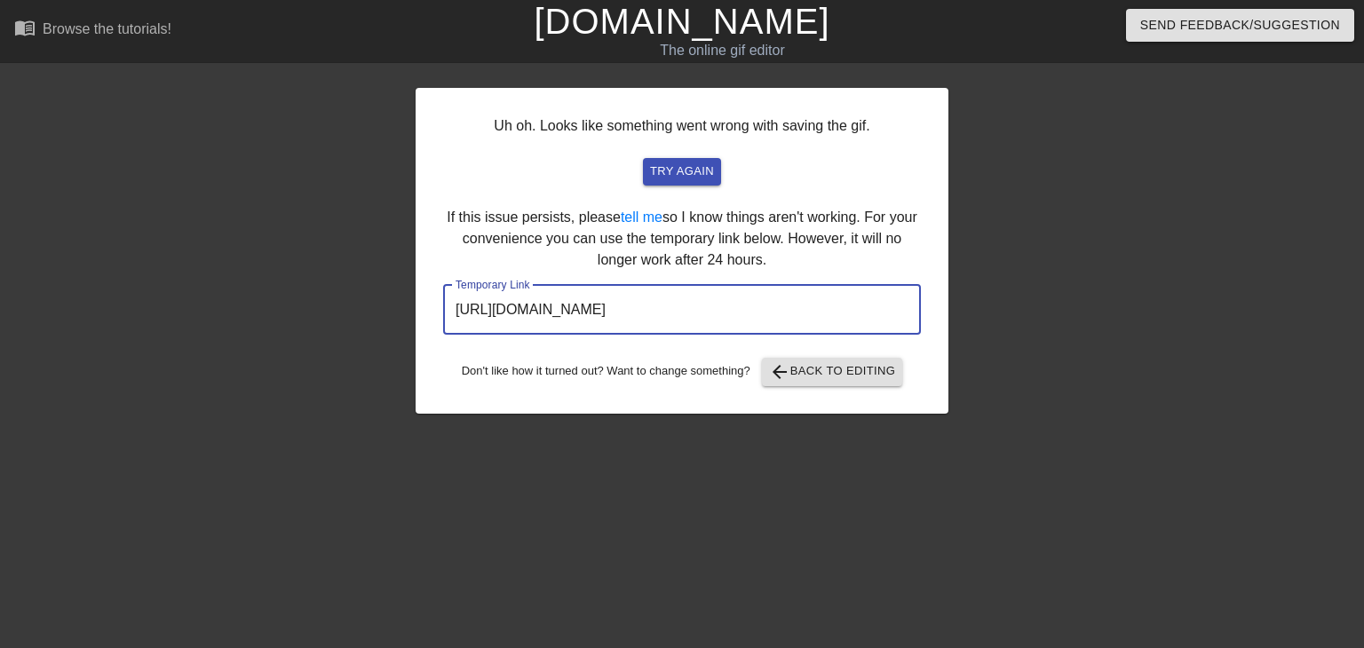
drag, startPoint x: 831, startPoint y: 306, endPoint x: 449, endPoint y: 310, distance: 382.8
click at [449, 310] on input "[URL][DOMAIN_NAME]" at bounding box center [682, 310] width 478 height 50
